Goal: Information Seeking & Learning: Learn about a topic

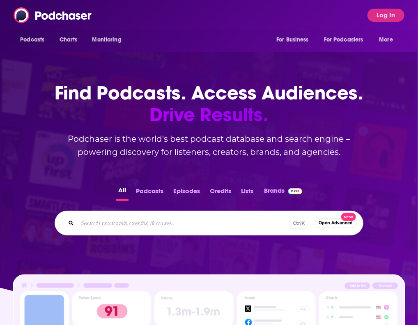
click at [127, 228] on input "Search podcasts, credits, & more..." at bounding box center [183, 223] width 212 height 13
type input "factually"
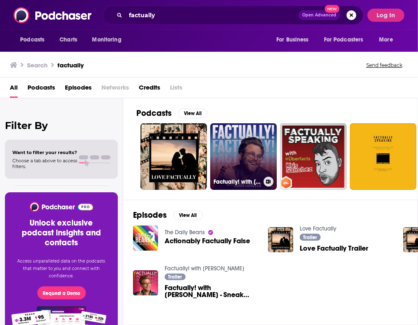
click at [242, 166] on link "Factually! with [PERSON_NAME]" at bounding box center [243, 156] width 67 height 67
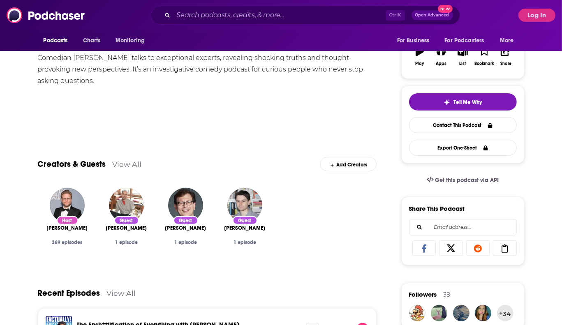
scroll to position [46, 0]
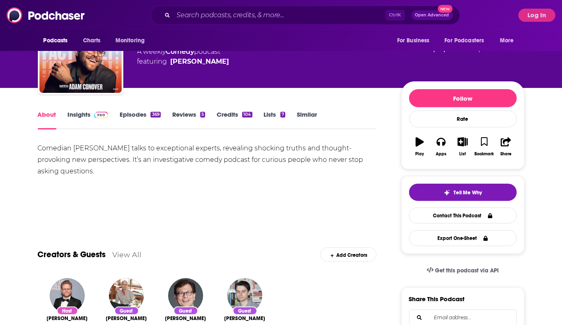
click at [85, 115] on link "Insights" at bounding box center [88, 120] width 41 height 19
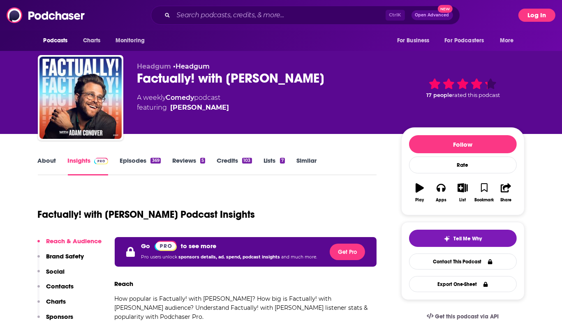
click at [418, 12] on button "Log In" at bounding box center [536, 15] width 37 height 13
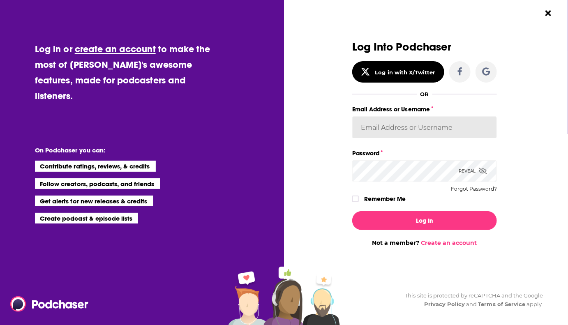
click at [418, 123] on input "Email Address or Username" at bounding box center [424, 127] width 145 height 22
type input "gbrussel"
click at [403, 233] on div "Log In Not a member? Create an account" at bounding box center [424, 226] width 145 height 42
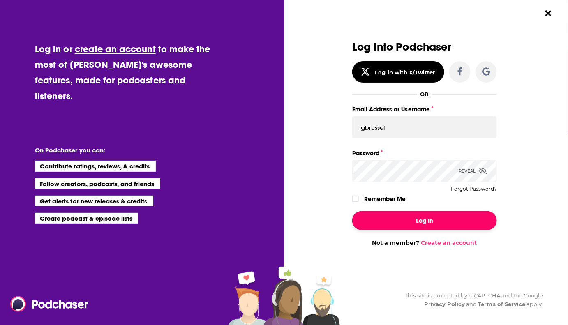
click at [407, 223] on button "Log In" at bounding box center [424, 220] width 145 height 19
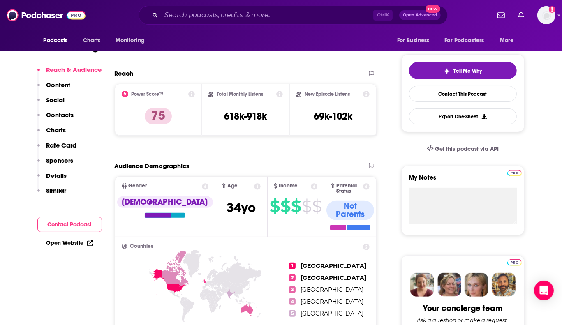
click at [61, 117] on p "Contacts" at bounding box center [60, 115] width 28 height 8
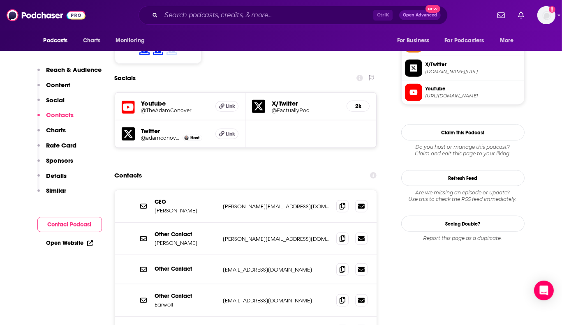
scroll to position [696, 0]
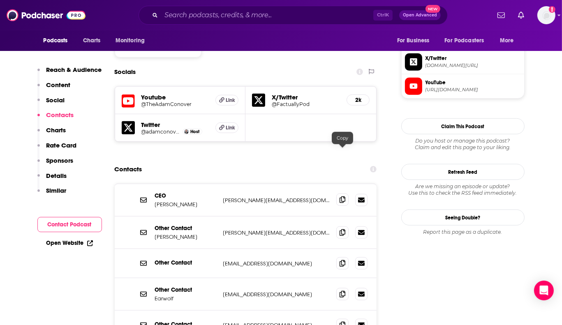
click at [342, 196] on icon at bounding box center [342, 199] width 6 height 7
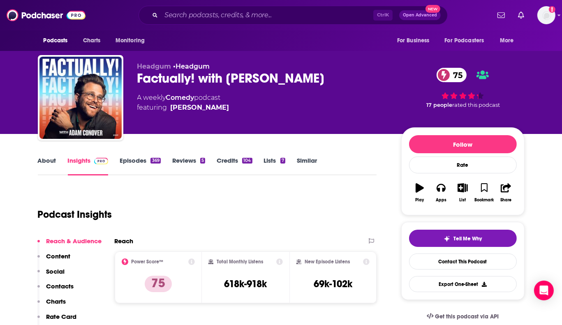
scroll to position [116, 0]
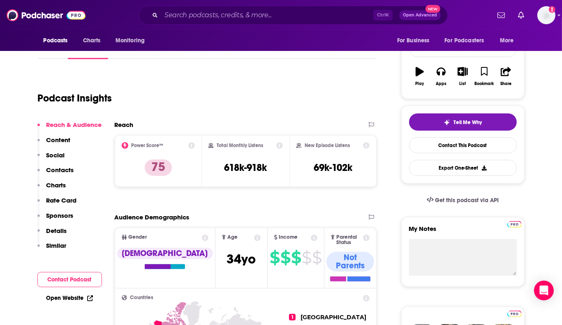
click at [60, 172] on p "Contacts" at bounding box center [60, 170] width 28 height 8
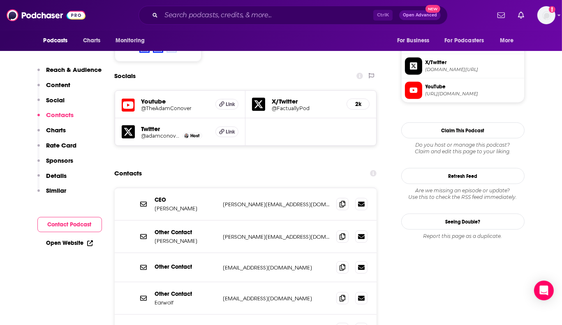
scroll to position [696, 0]
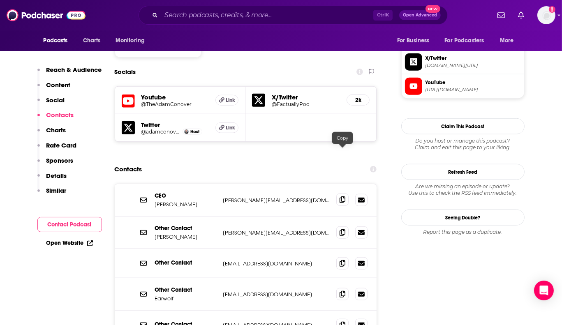
click at [341, 196] on icon at bounding box center [342, 199] width 6 height 7
